Goal: Information Seeking & Learning: Learn about a topic

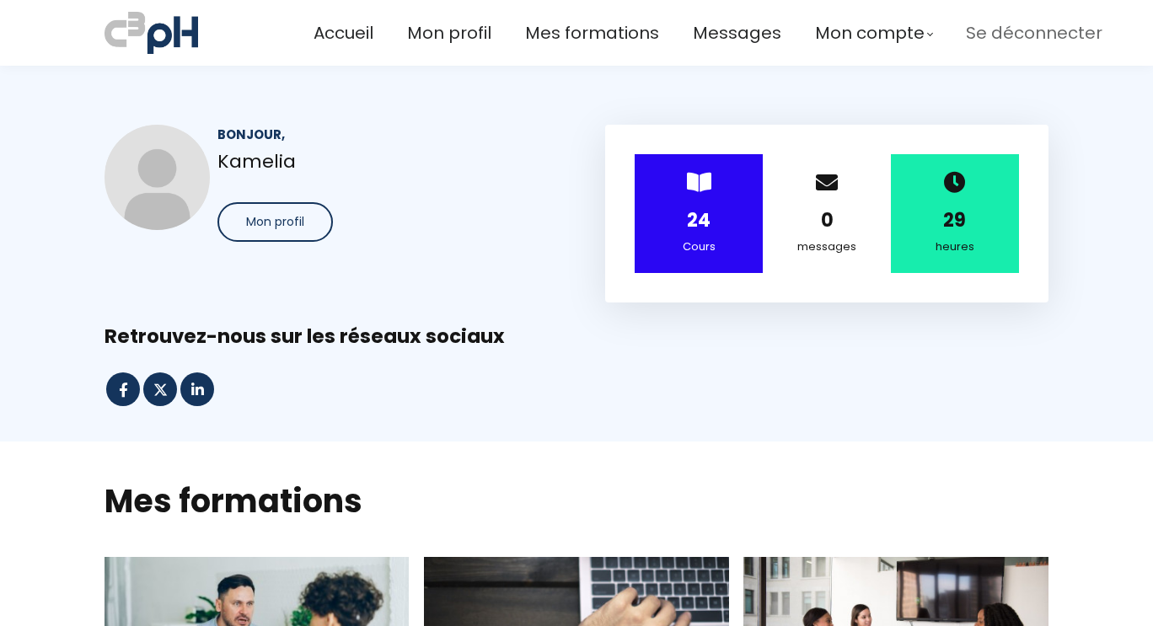
click at [995, 35] on span "Se déconnecter" at bounding box center [1034, 33] width 137 height 28
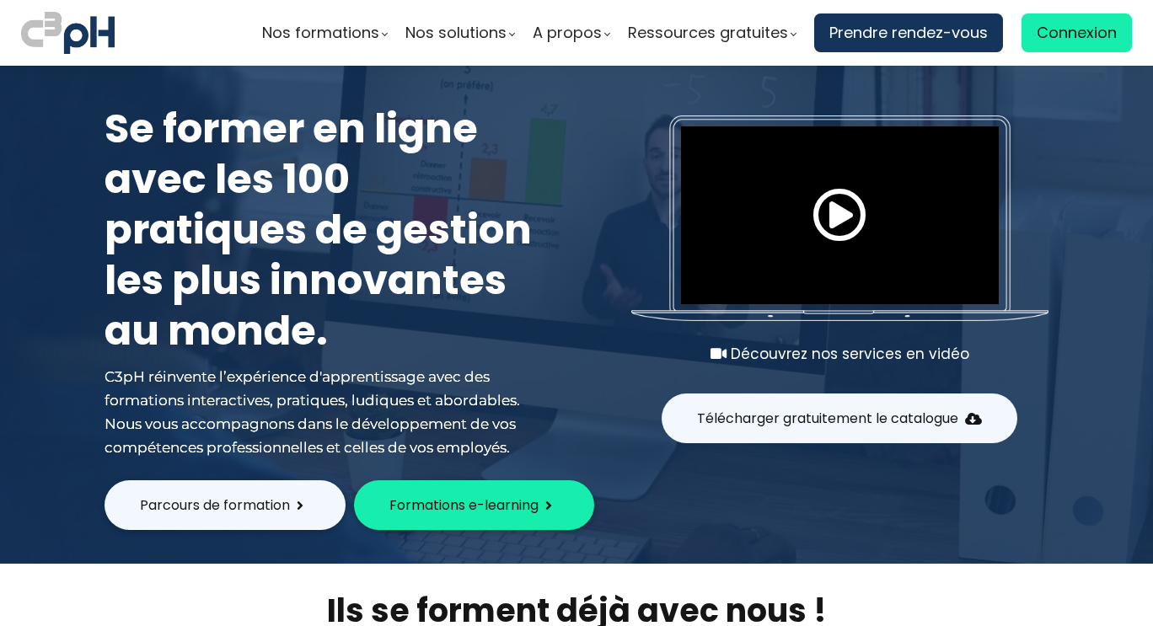
click at [1045, 137] on div "Write your awesome label here. Découvrez nos services en vidéo Télécharger grat…" at bounding box center [829, 271] width 480 height 377
click at [1057, 24] on span "Connexion" at bounding box center [1077, 32] width 80 height 25
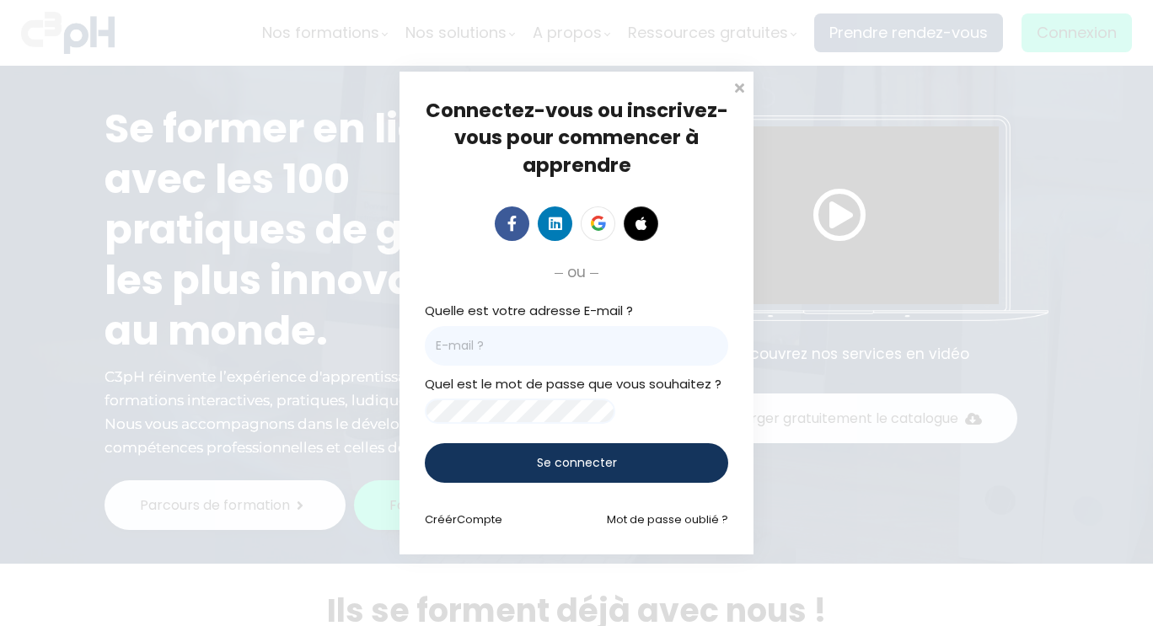
click at [608, 334] on input "email" at bounding box center [576, 346] width 303 height 40
click at [590, 341] on input "email" at bounding box center [576, 346] width 303 height 40
type input "kamelia@c3ph.com"
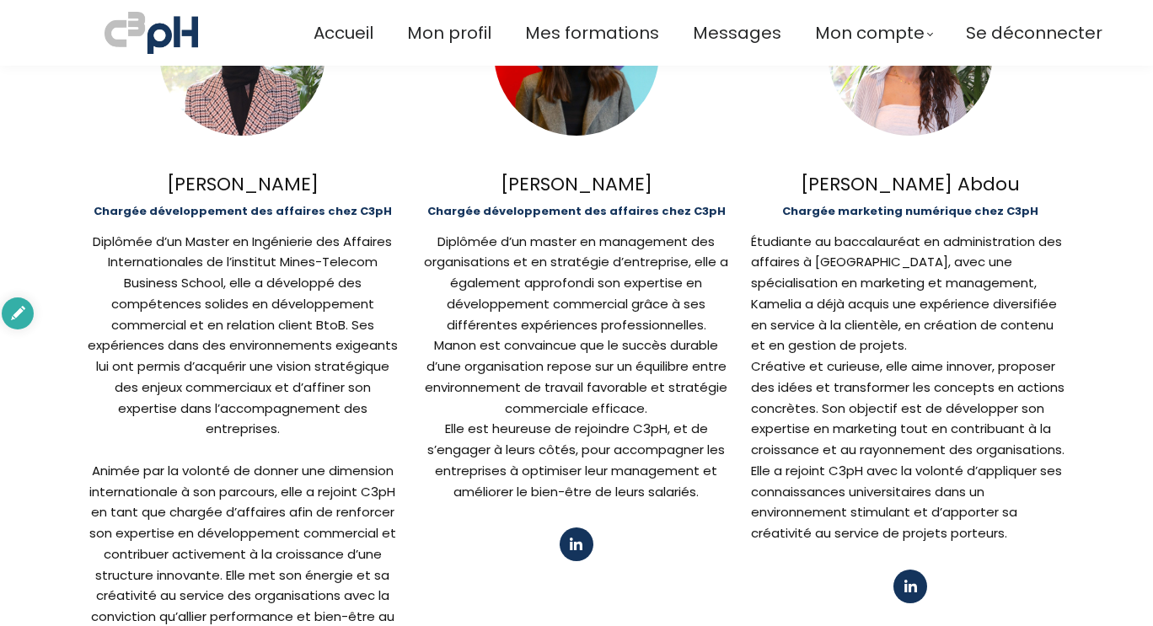
scroll to position [1256, 0]
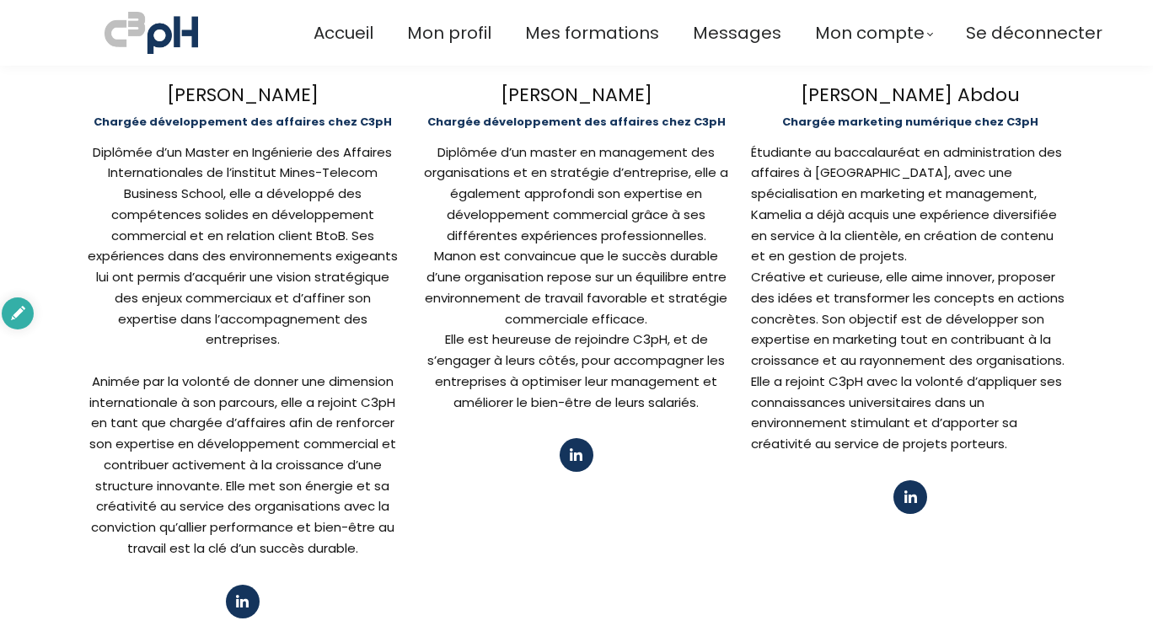
click at [292, 377] on div "Animée par la volonté de donner une dimension internationale à son parcours, el…" at bounding box center [242, 466] width 318 height 188
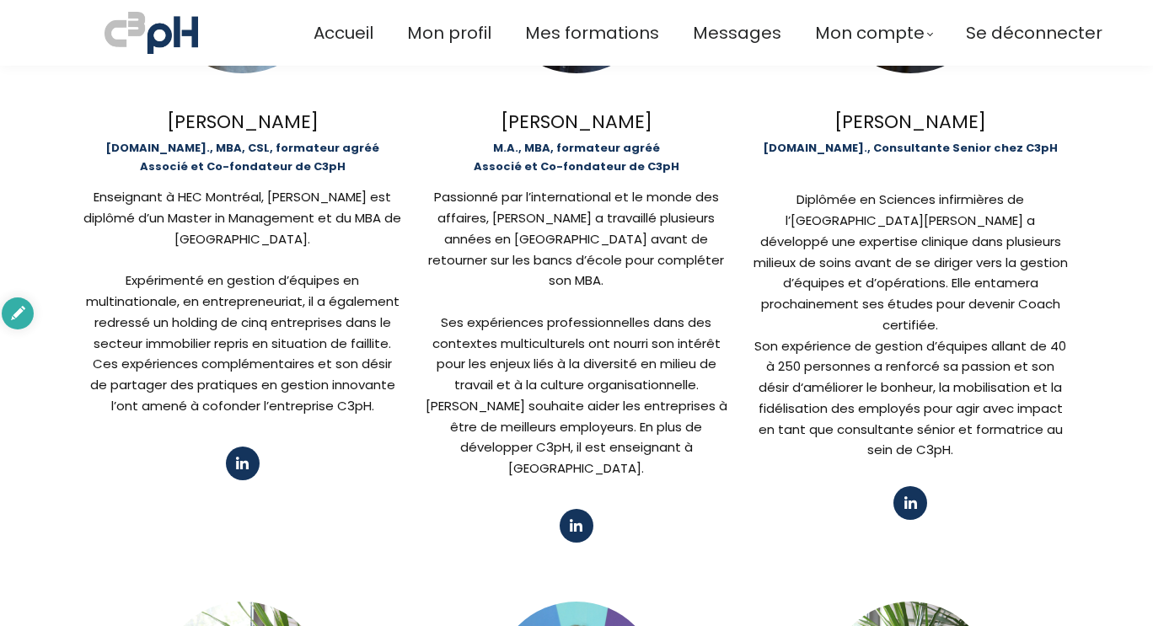
scroll to position [535, 0]
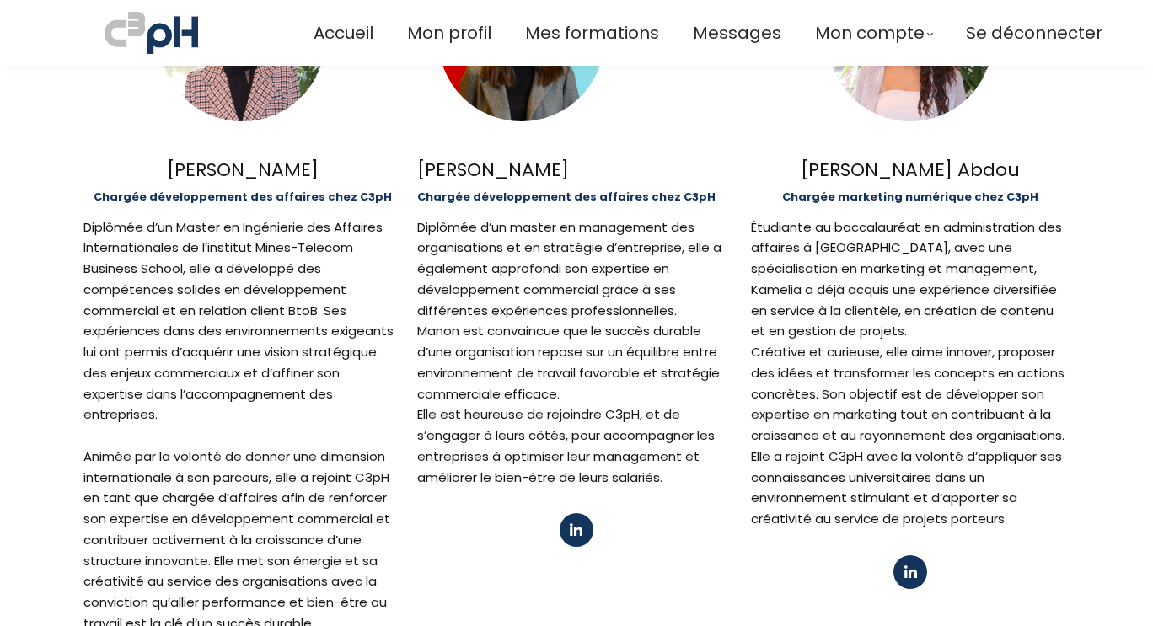
click at [272, 447] on div "Animée par la volonté de donner une dimension internationale à son parcours, el…" at bounding box center [242, 541] width 318 height 188
click at [309, 490] on div "Animée par la volonté de donner une dimension internationale à son parcours, el…" at bounding box center [242, 541] width 318 height 188
click at [335, 538] on div "Amy-Rose Cissé Chargée développement des affaires chez C3pH Diplômée d’un Maste…" at bounding box center [242, 339] width 318 height 801
click at [300, 447] on div "Animée par la volonté de donner une dimension internationale à son parcours, el…" at bounding box center [242, 541] width 318 height 188
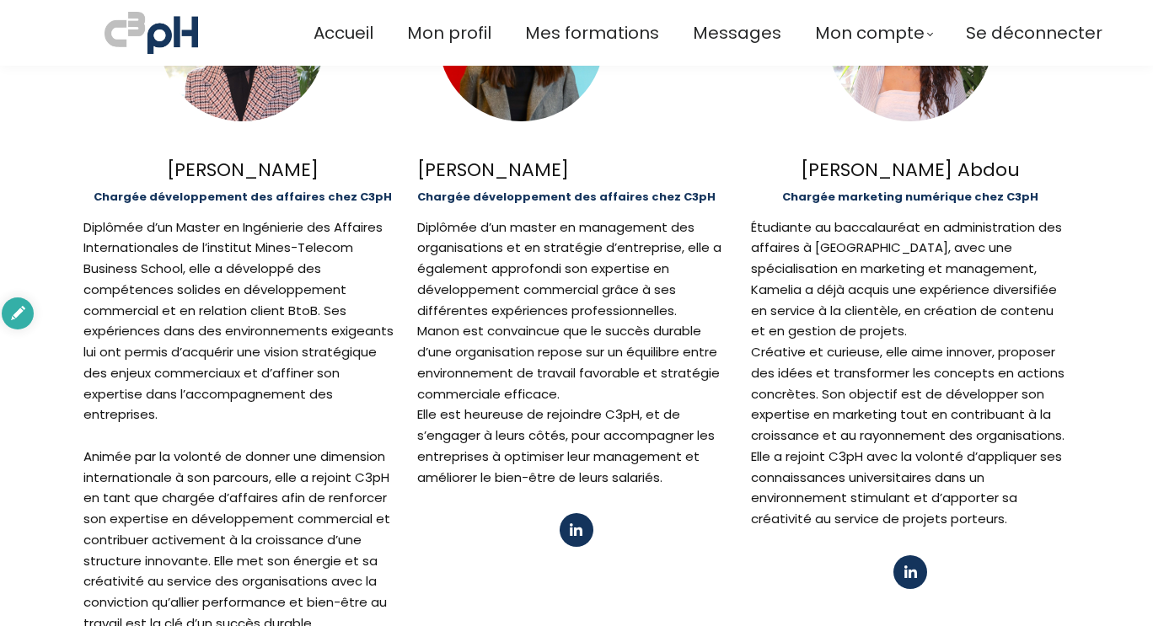
click at [300, 447] on div "Animée par la volonté de donner une dimension internationale à son parcours, el…" at bounding box center [242, 541] width 318 height 188
click at [253, 466] on div "Animée par la volonté de donner une dimension internationale à son parcours, el…" at bounding box center [242, 541] width 318 height 188
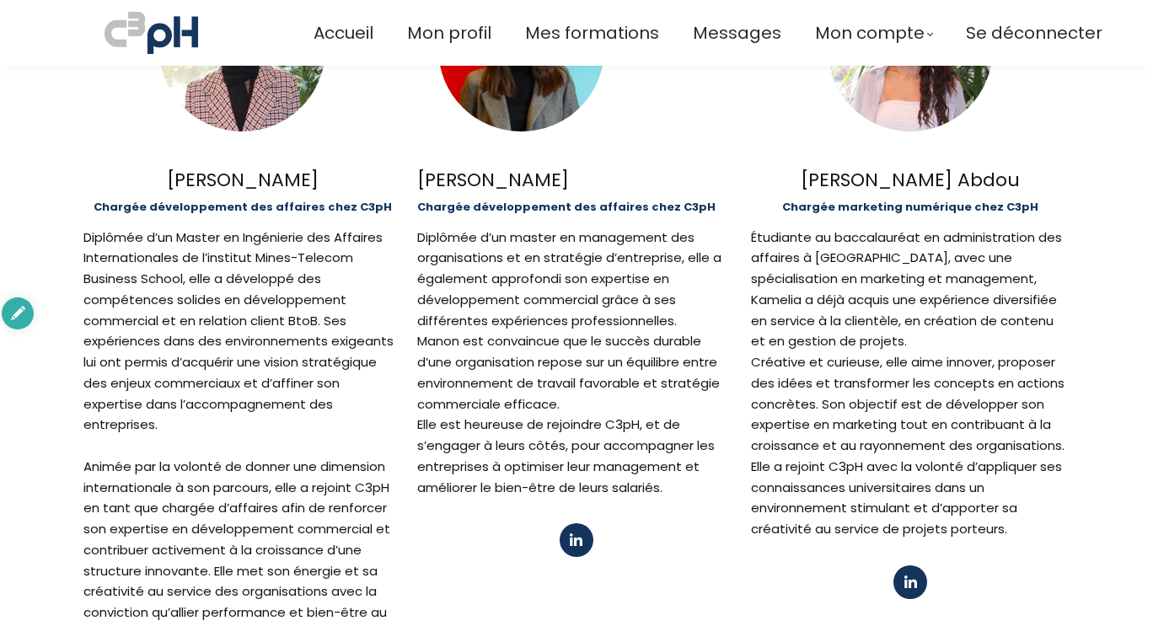
click at [253, 466] on div "Animée par la volonté de donner une dimension internationale à son parcours, el…" at bounding box center [242, 551] width 318 height 188
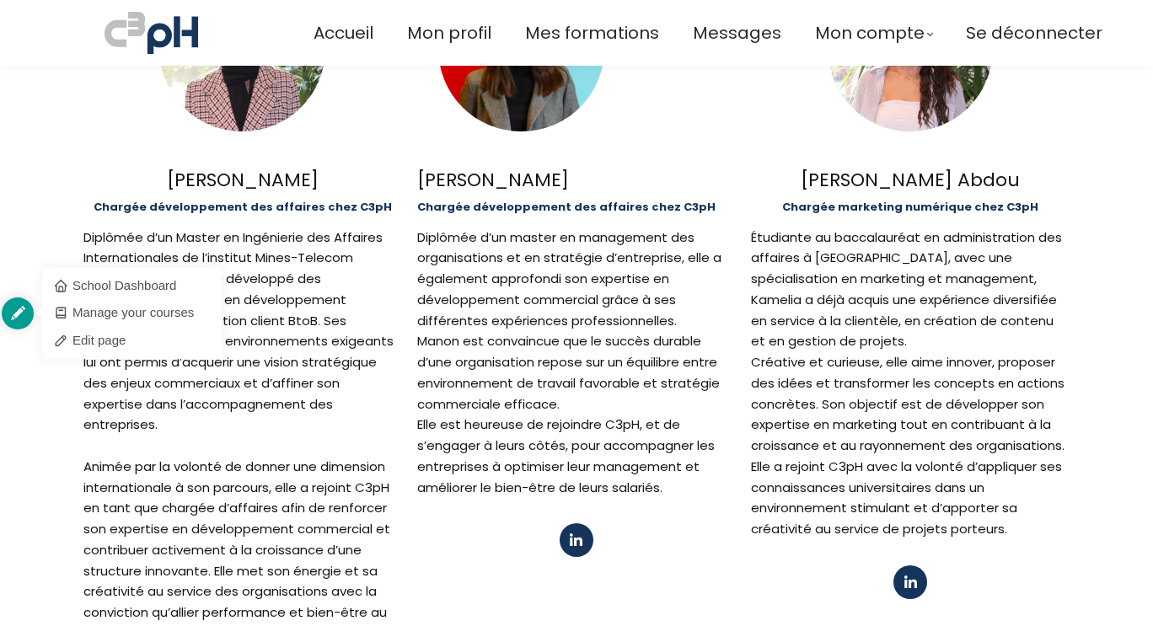
click at [19, 309] on div "School Dashboard Manage your courses Edit page" at bounding box center [18, 313] width 32 height 32
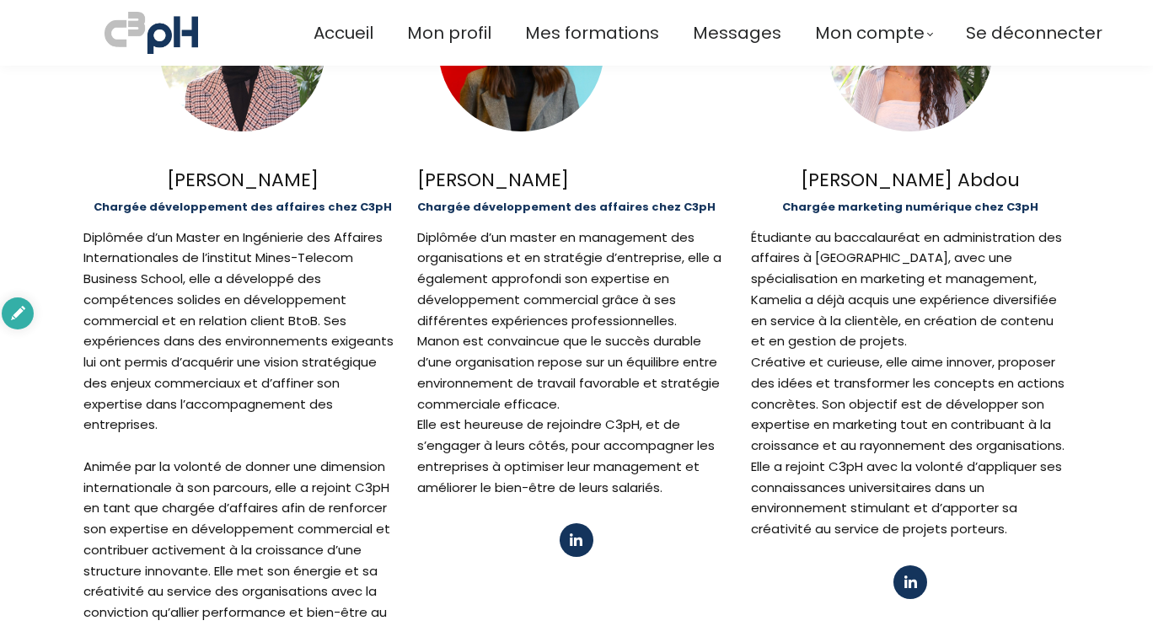
click at [248, 381] on div "Diplômée d’un Master en Ingénierie des Affaires Internationales de l’institut M…" at bounding box center [242, 342] width 318 height 229
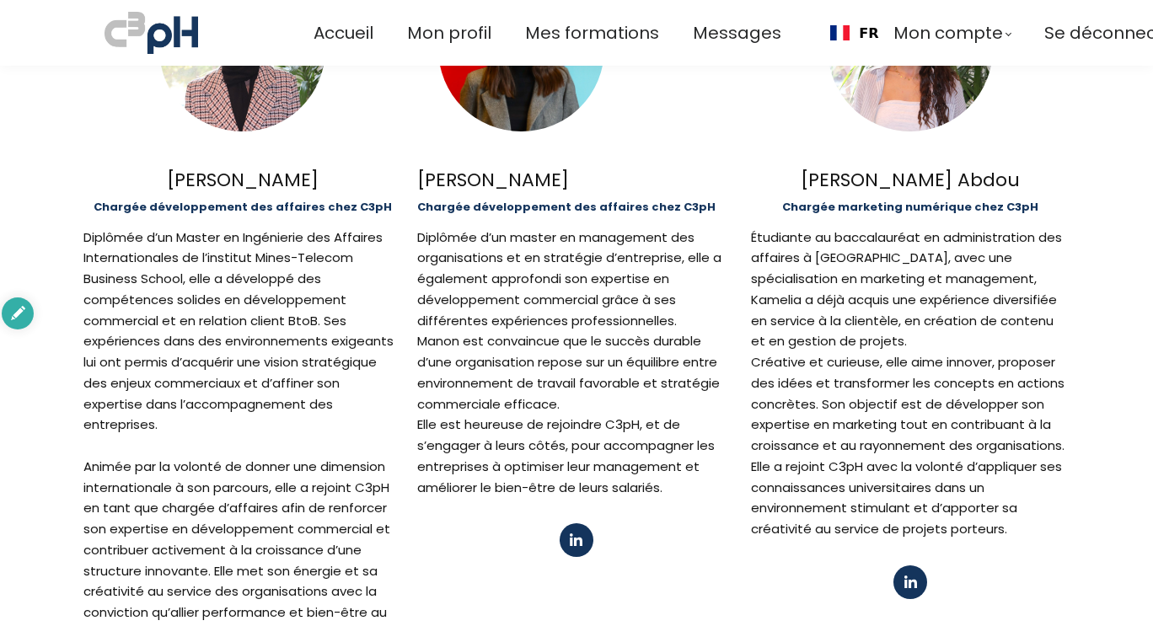
click at [248, 381] on div "Diplômée d’un Master en Ingénierie des Affaires Internationales de l’institut M…" at bounding box center [242, 342] width 318 height 229
click at [265, 457] on div "Animée par la volonté de donner une dimension internationale à son parcours, el…" at bounding box center [242, 551] width 318 height 188
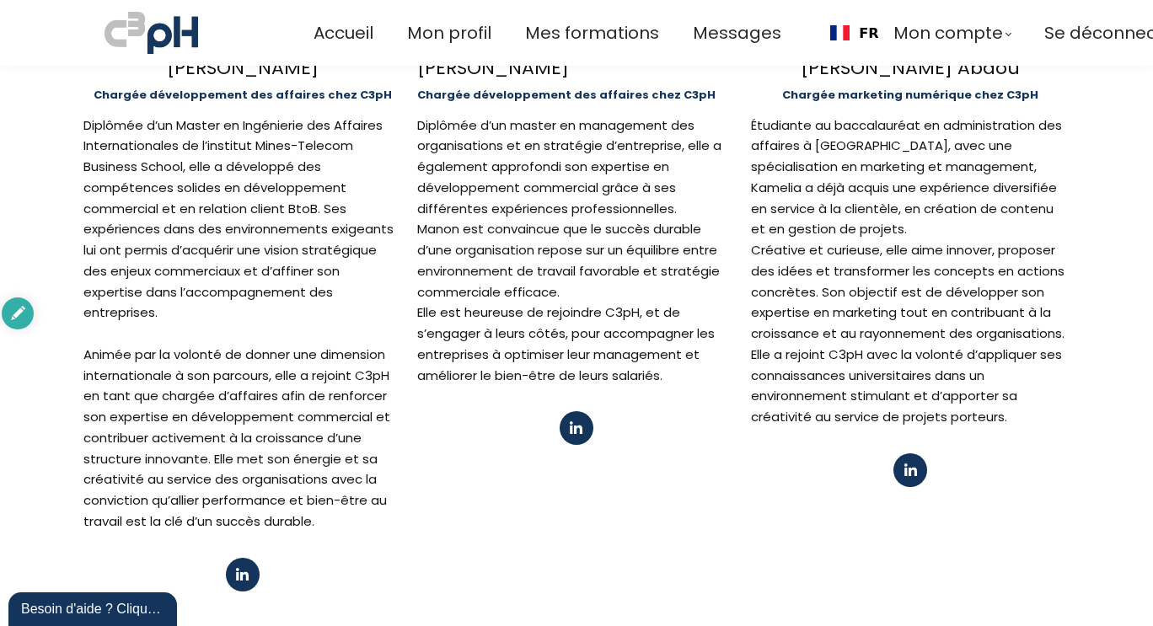
scroll to position [433, 0]
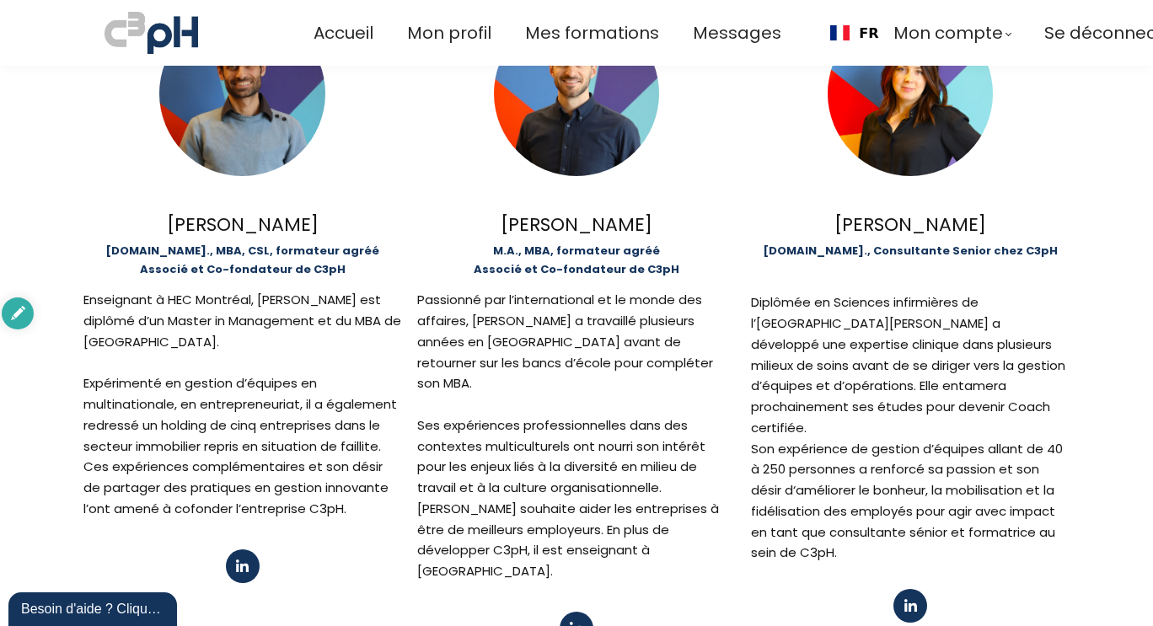
click at [494, 426] on div "Ses expériences professionnelles dans des contextes multiculturels ont nourri s…" at bounding box center [576, 488] width 318 height 188
click at [582, 481] on div "Ses expériences professionnelles dans des contextes multiculturels ont nourri s…" at bounding box center [576, 488] width 318 height 188
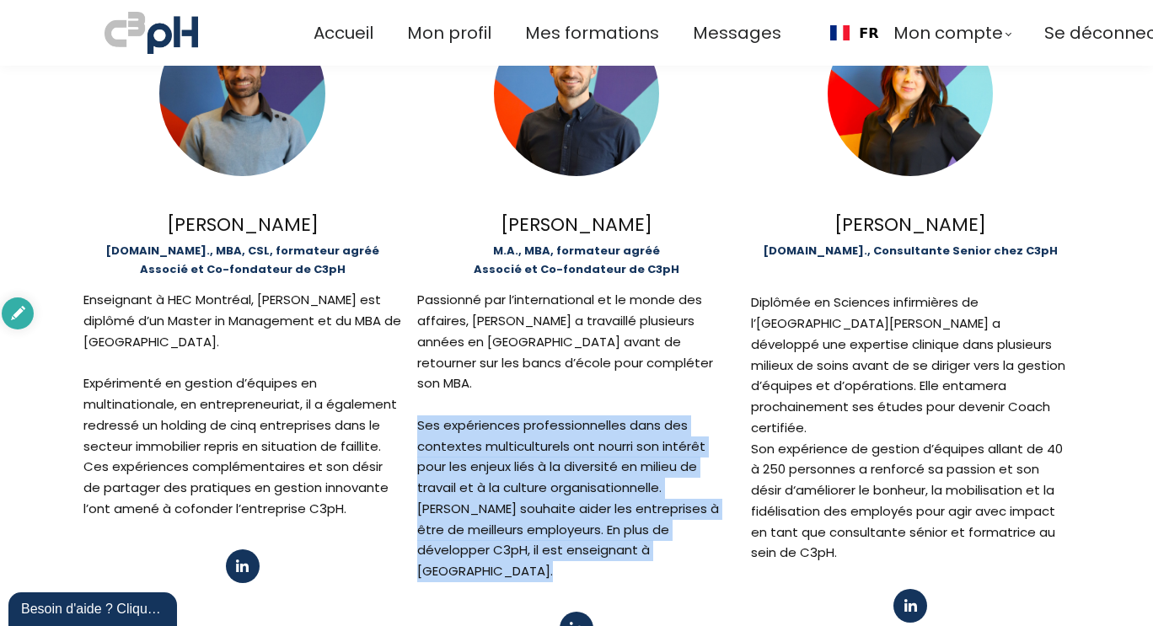
click at [582, 481] on div "Ses expériences professionnelles dans des contextes multiculturels ont nourri s…" at bounding box center [576, 488] width 318 height 188
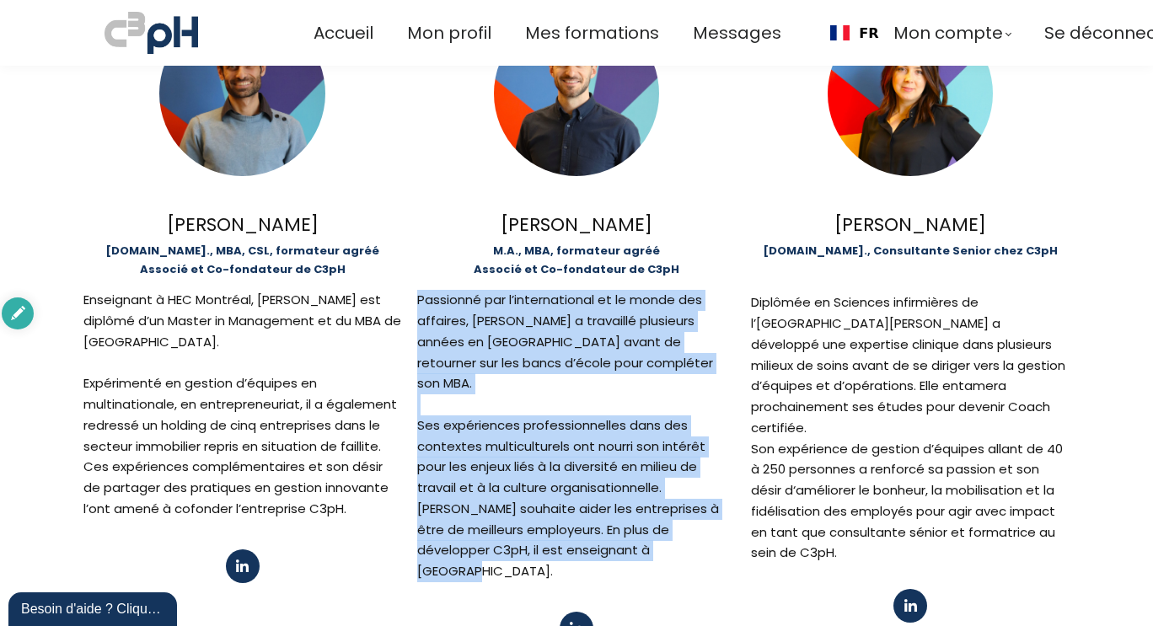
drag, startPoint x: 413, startPoint y: 302, endPoint x: 639, endPoint y: 543, distance: 330.3
click at [639, 543] on div "Dominic Migneault M.A., MBA, formateur agréé Associé et Co-fondateur de C3pH…" at bounding box center [576, 319] width 318 height 651
copy div "Passionné par l’international et le monde des affaires, Dominic a travaillé plu…"
click at [575, 334] on div "Passionné par l’international et le monde des affaires, Dominic a travaillé plu…" at bounding box center [576, 342] width 318 height 104
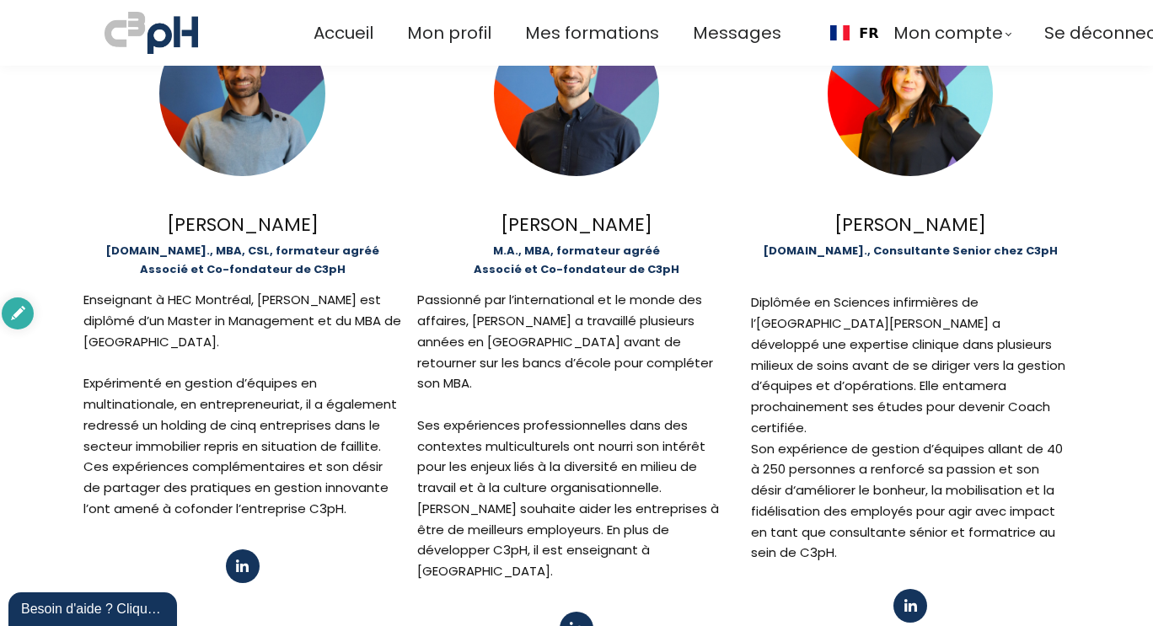
click at [552, 357] on div "Passionné par l’international et le monde des affaires, Dominic a travaillé plu…" at bounding box center [576, 342] width 318 height 104
click at [535, 394] on div "Ses expériences professionnelles dans des contextes multiculturels ont nourri s…" at bounding box center [576, 488] width 318 height 188
click at [536, 430] on div "Ses expériences professionnelles dans des contextes multiculturels ont nourri s…" at bounding box center [576, 488] width 318 height 188
click at [179, 380] on div "Enseignant à HEC Montréal, Nicolas est diplômé d’un Master in Management et…" at bounding box center [242, 404] width 318 height 229
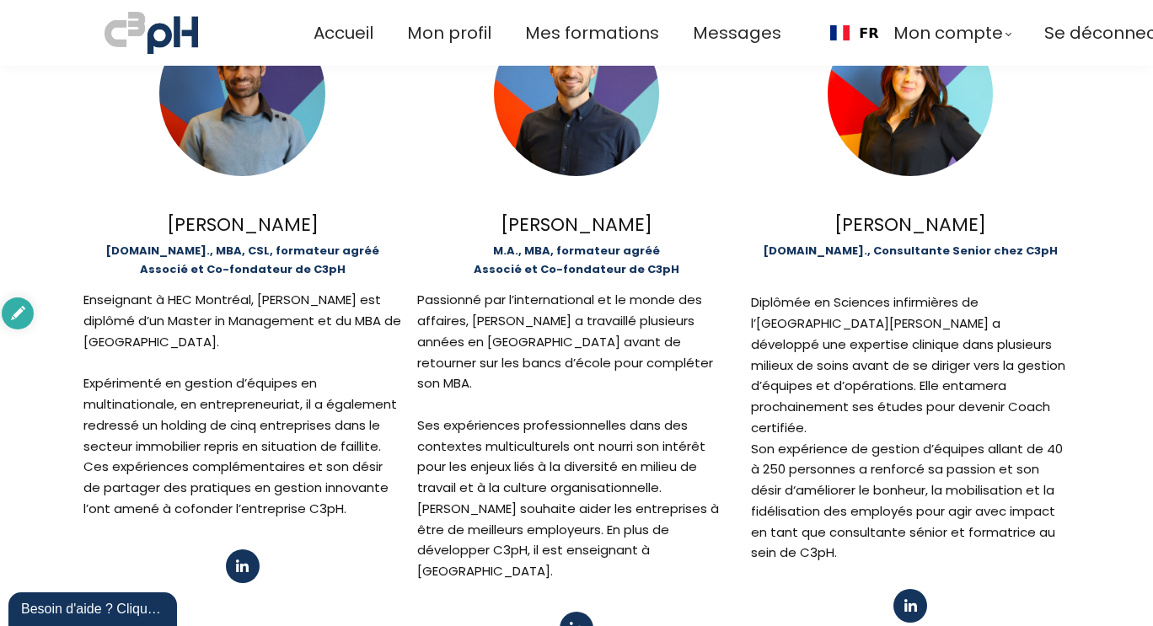
click at [179, 380] on div "Enseignant à HEC Montréal, Nicolas est diplômé d’un Master in Management et…" at bounding box center [242, 404] width 318 height 229
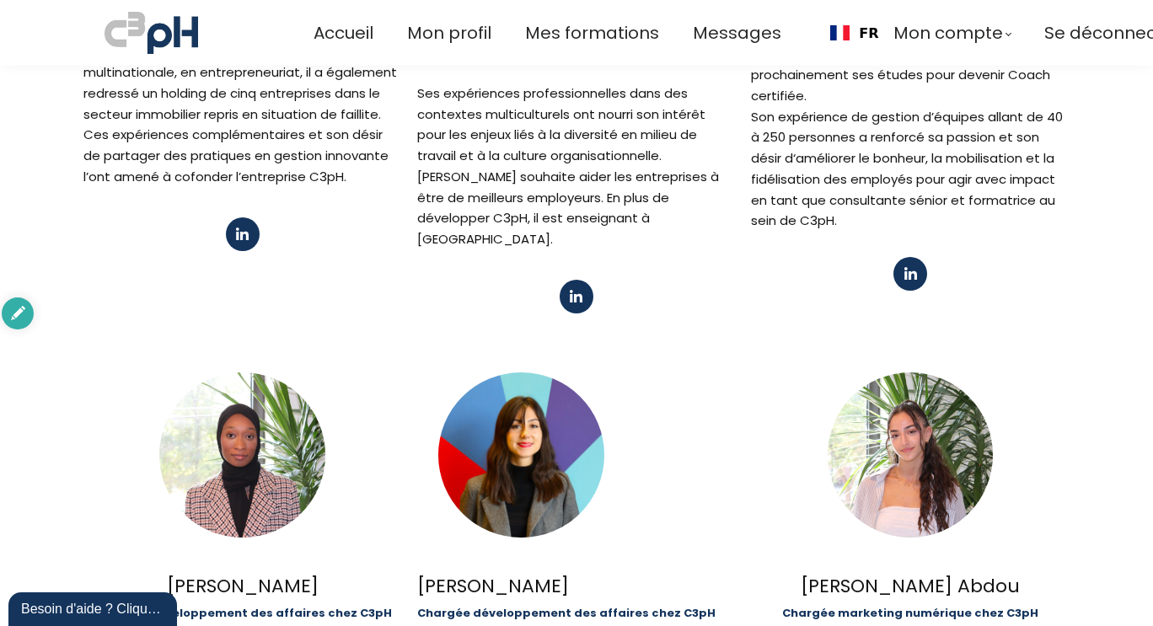
scroll to position [753, 0]
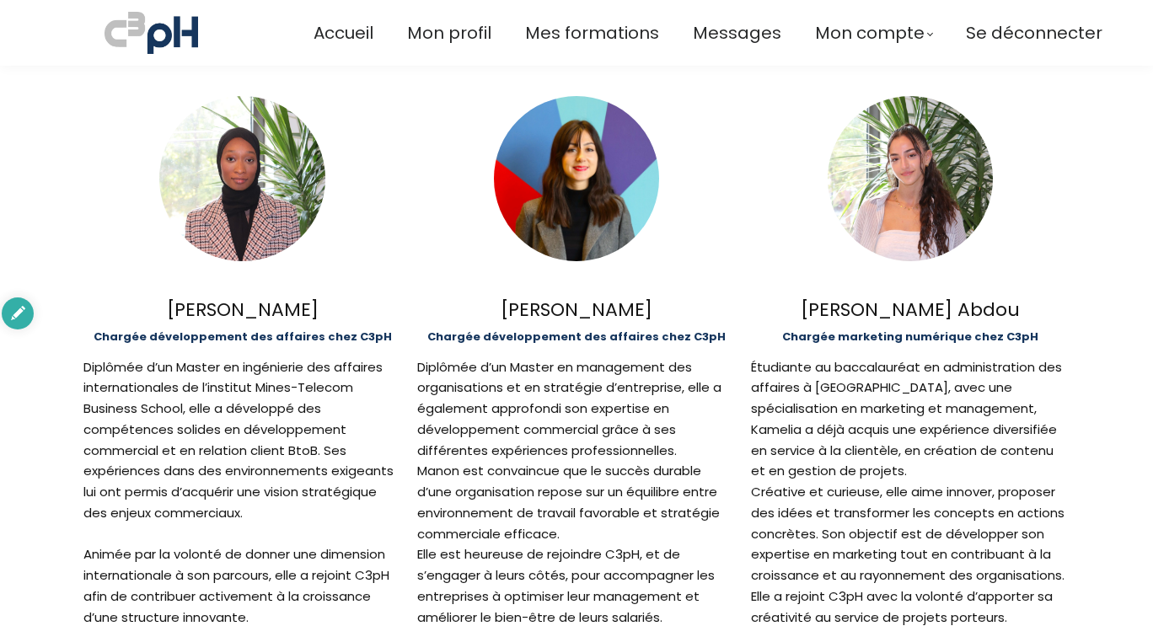
scroll to position [1328, 0]
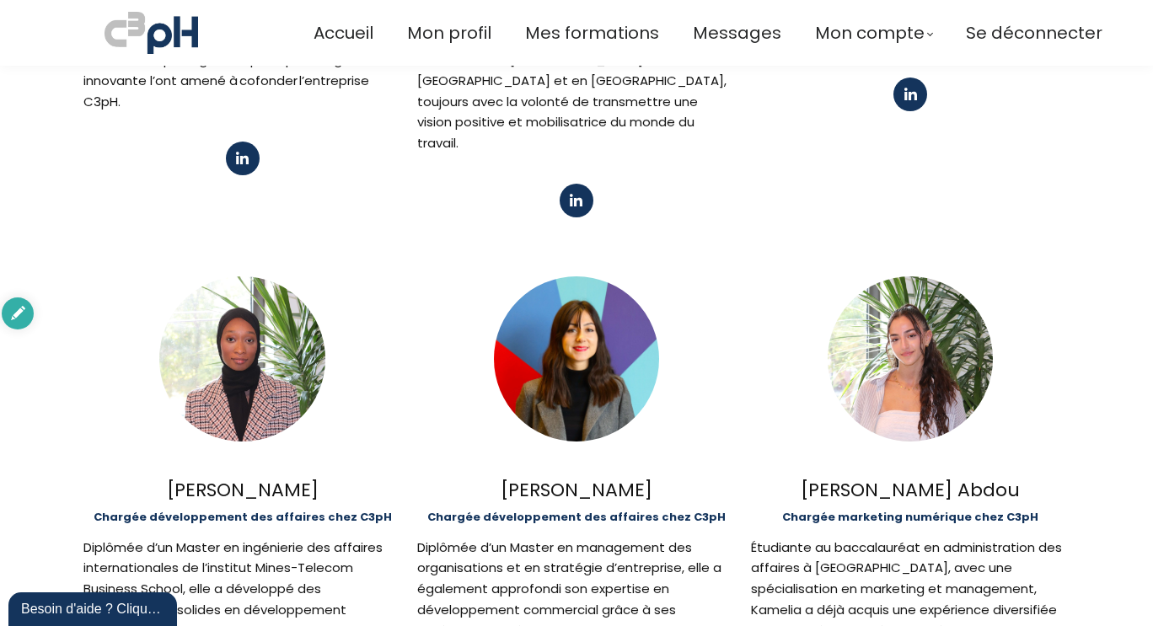
scroll to position [944, 0]
